Goal: Information Seeking & Learning: Understand process/instructions

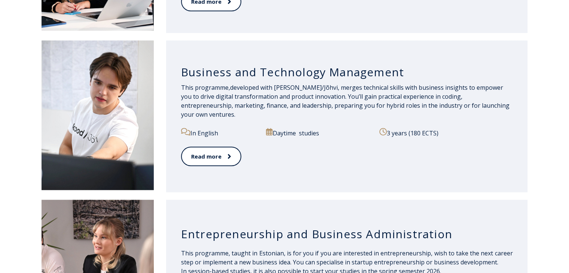
scroll to position [689, 0]
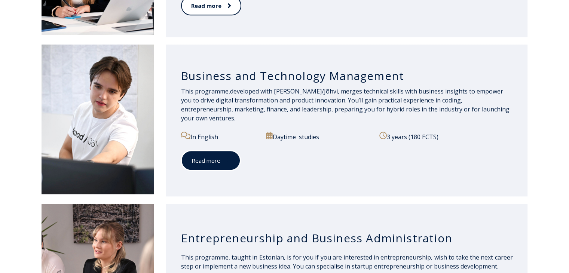
click at [221, 150] on link "Read more" at bounding box center [211, 160] width 60 height 21
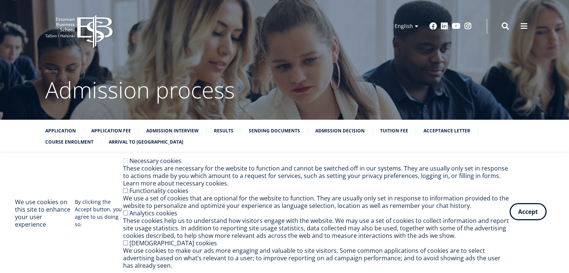
click at [520, 214] on button "Accept" at bounding box center [528, 211] width 37 height 17
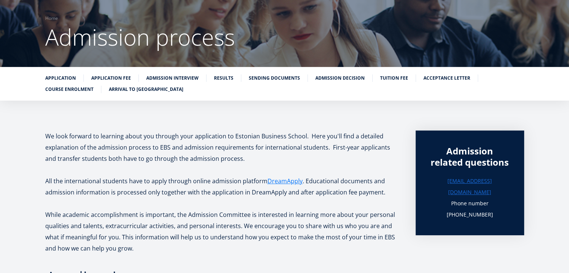
scroll to position [90, 0]
